Goal: Information Seeking & Learning: Learn about a topic

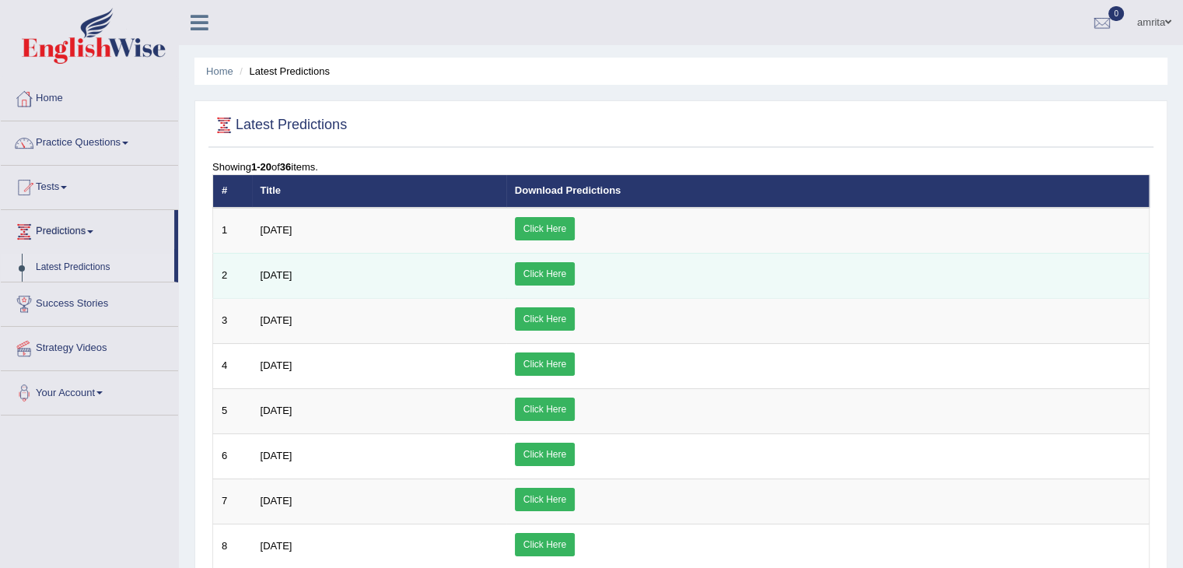
click at [575, 270] on link "Click Here" at bounding box center [545, 273] width 60 height 23
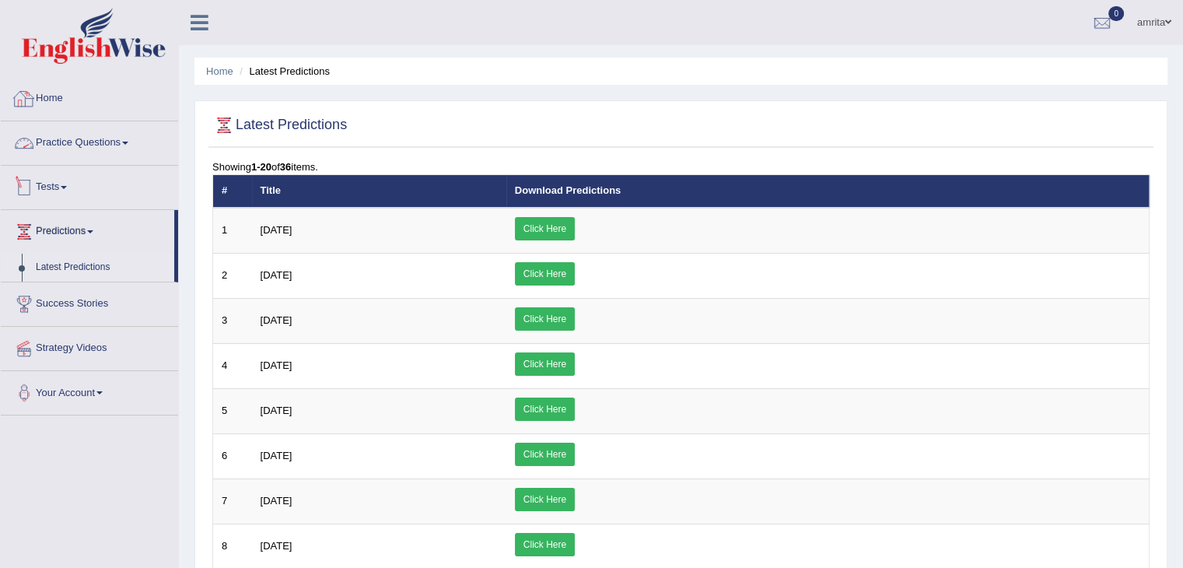
click at [67, 187] on span at bounding box center [64, 187] width 6 height 3
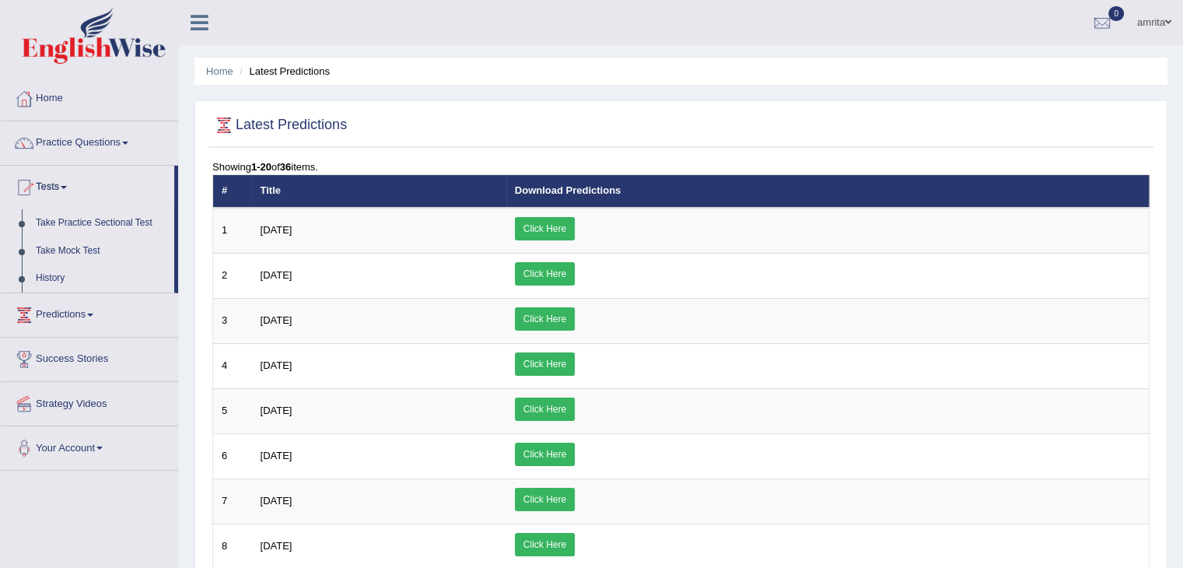
click at [67, 187] on span at bounding box center [64, 187] width 6 height 3
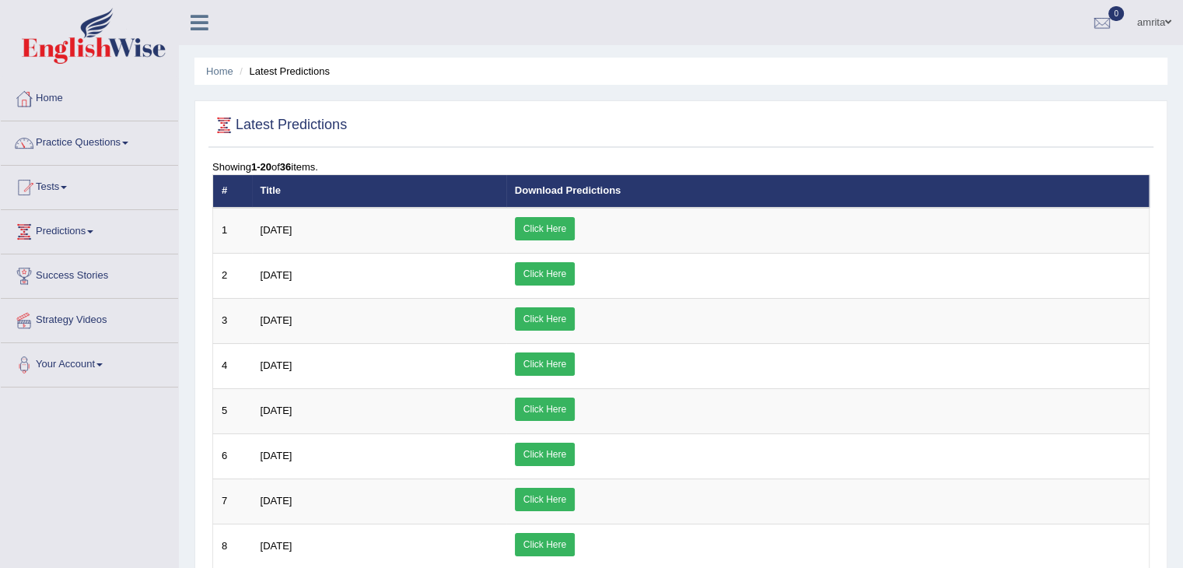
click at [946, 75] on ul "Home Latest Predictions" at bounding box center [680, 71] width 973 height 27
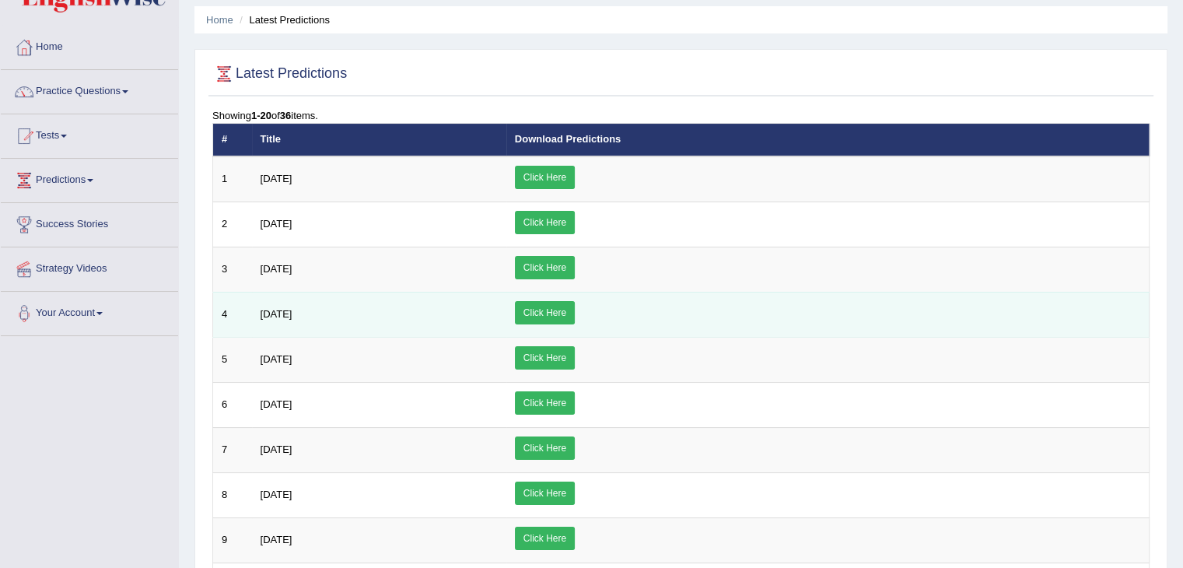
scroll to position [78, 0]
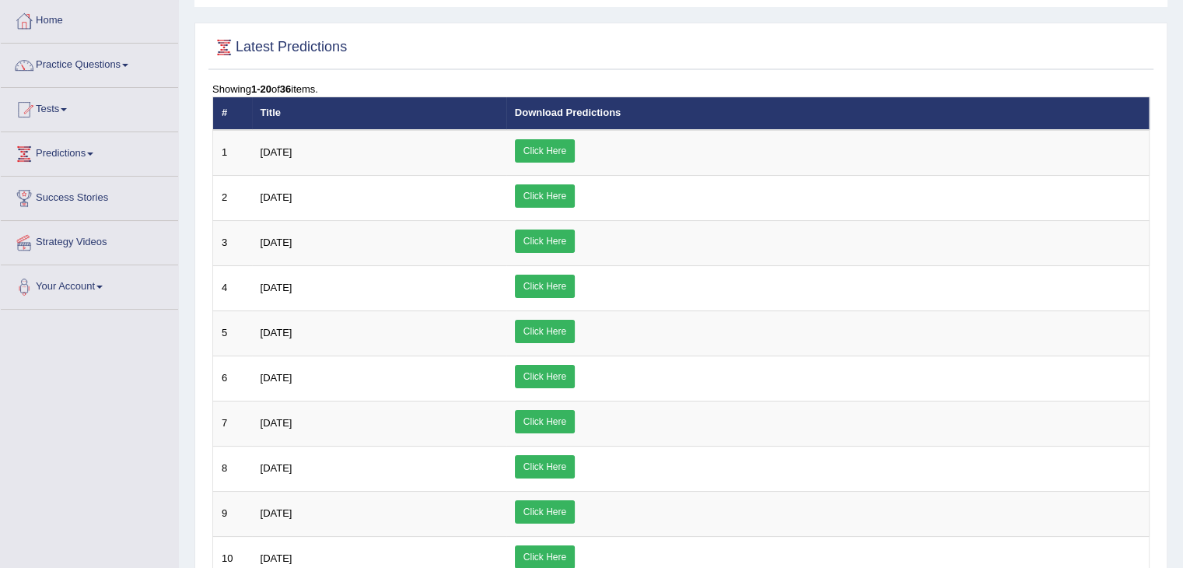
click at [521, 66] on div "Latest Predictions" at bounding box center [680, 50] width 945 height 39
click at [89, 439] on div "Toggle navigation Home Practice Questions Speaking Practice Read Aloud Repeat S…" at bounding box center [591, 543] width 1183 height 1243
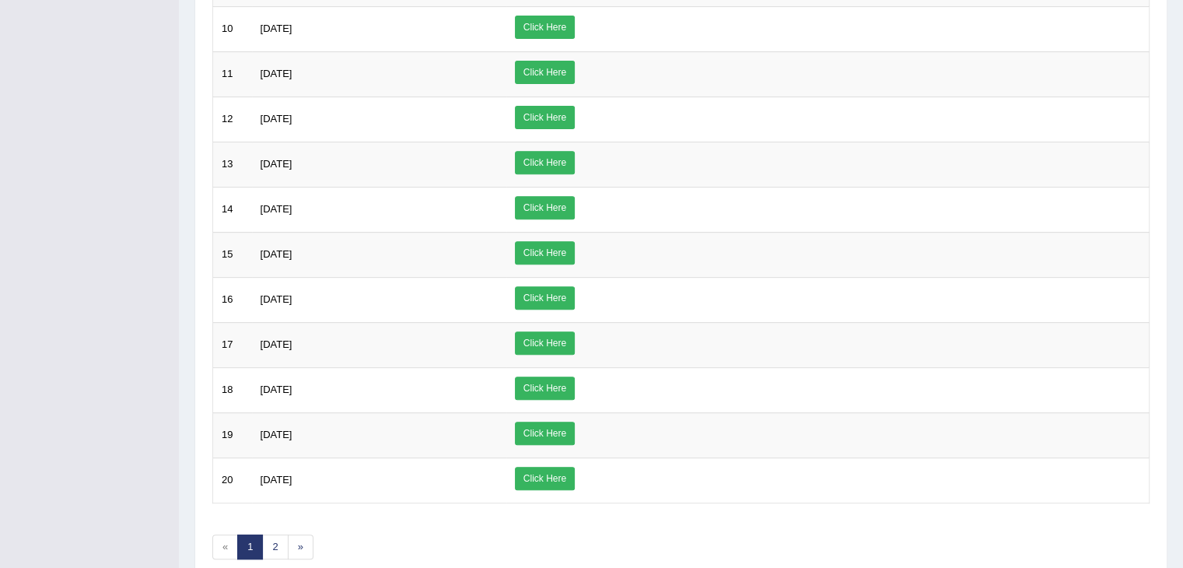
scroll to position [672, 0]
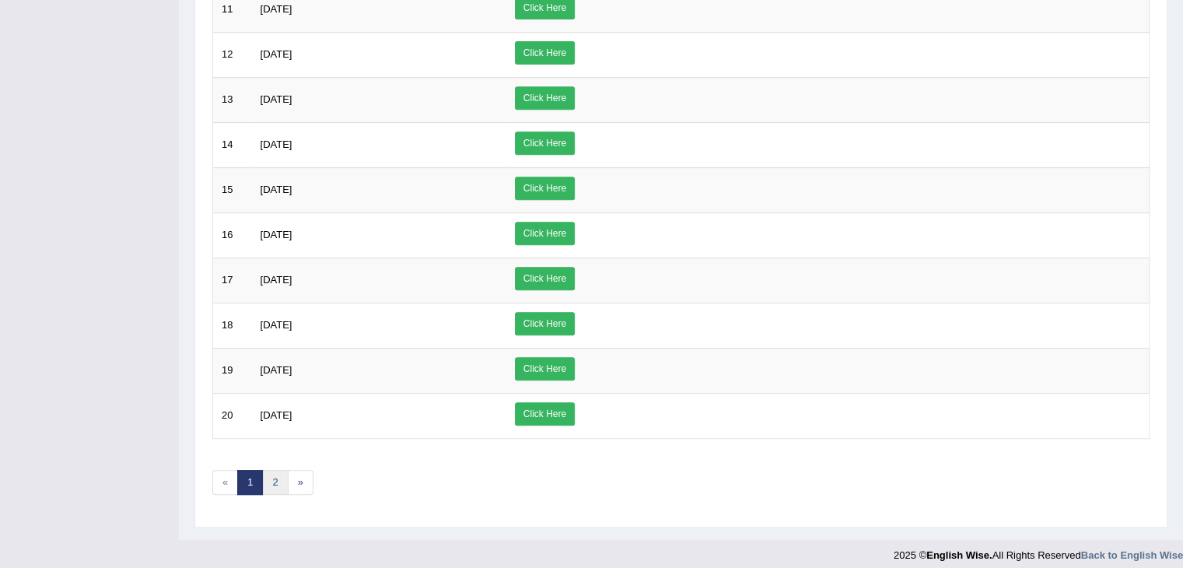
click at [276, 477] on link "2" at bounding box center [275, 483] width 26 height 26
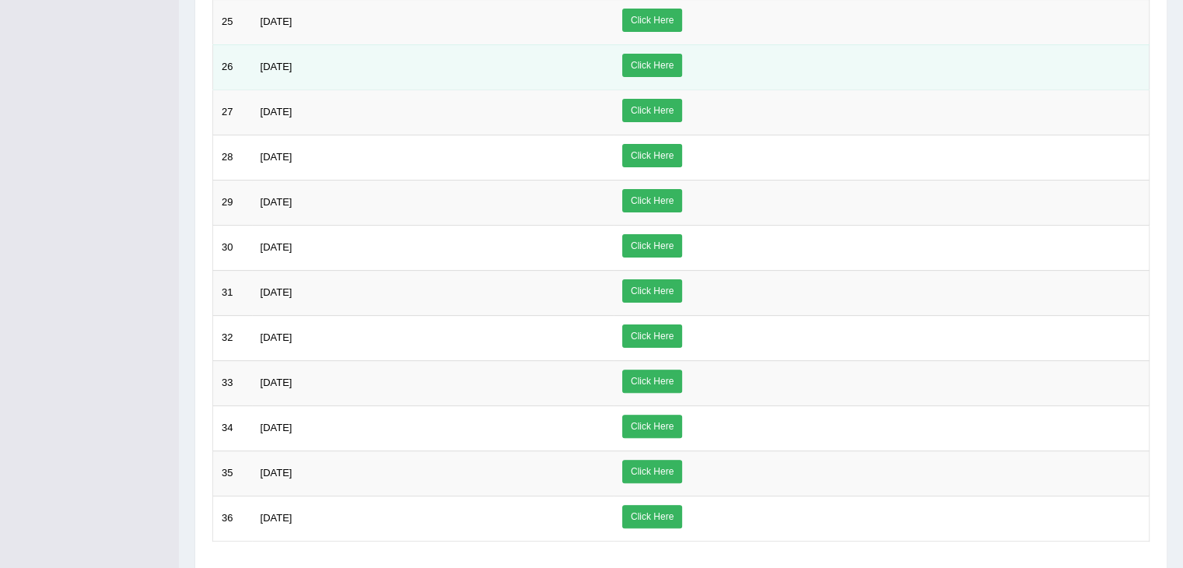
scroll to position [494, 0]
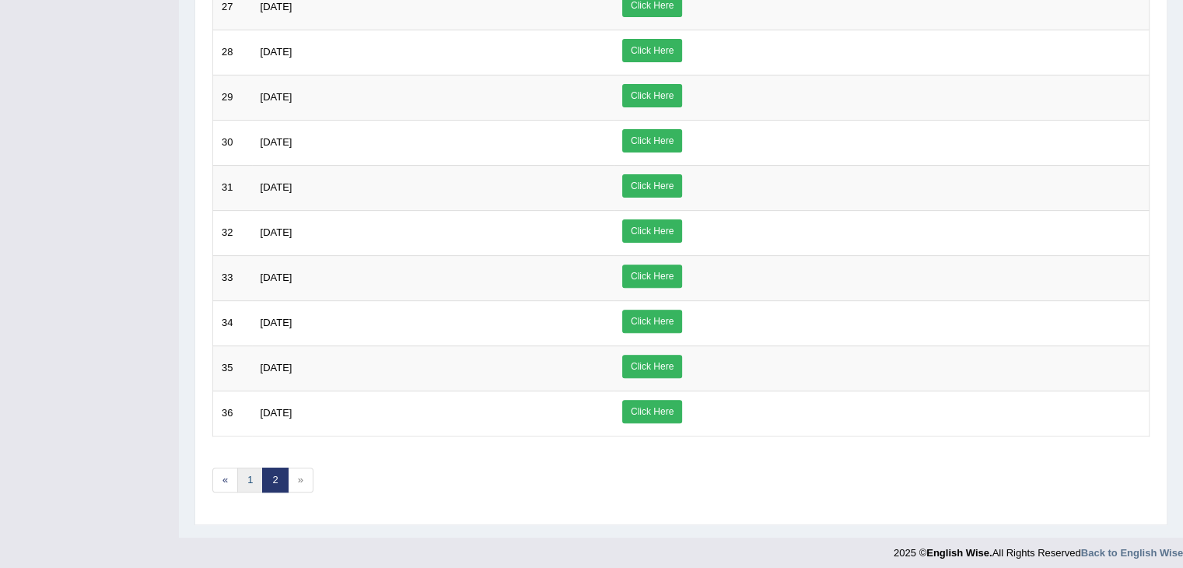
click at [248, 475] on link "1" at bounding box center [250, 480] width 26 height 26
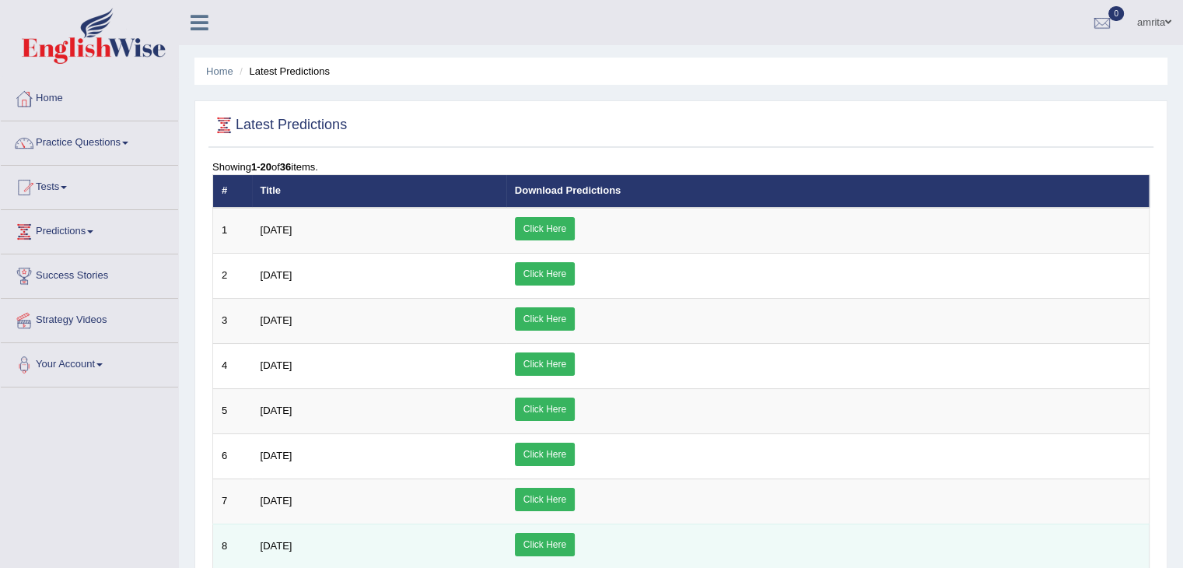
click at [575, 543] on link "Click Here" at bounding box center [545, 544] width 60 height 23
